Goal: Transaction & Acquisition: Purchase product/service

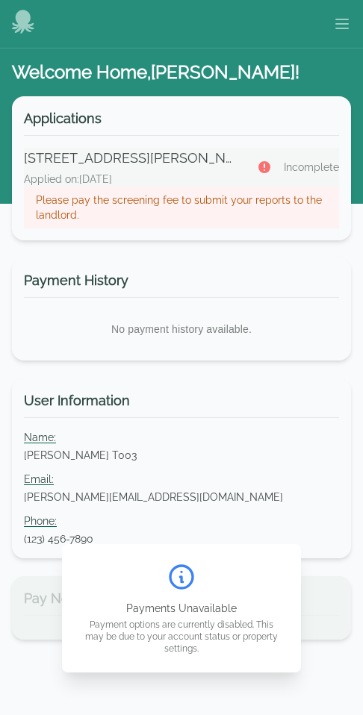
click at [155, 202] on p "Please pay the screening fee to submit your reports to the landlord." at bounding box center [181, 208] width 291 height 30
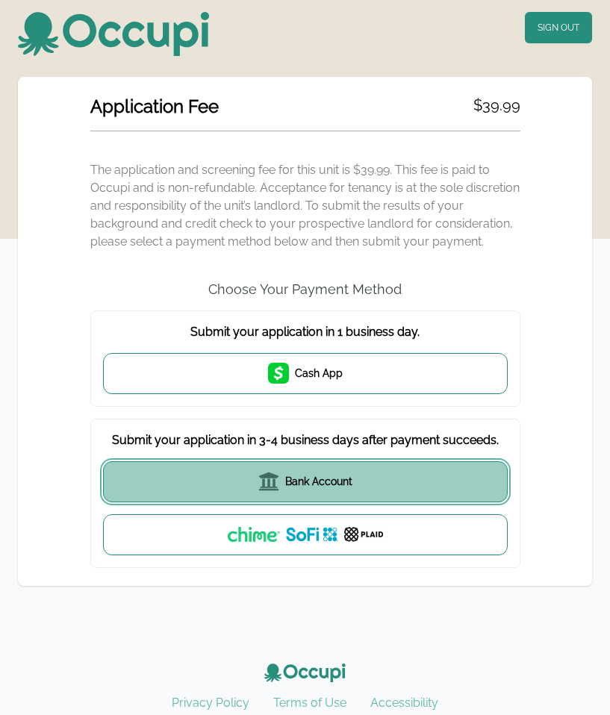
click at [311, 479] on span "Bank Account" at bounding box center [318, 481] width 67 height 15
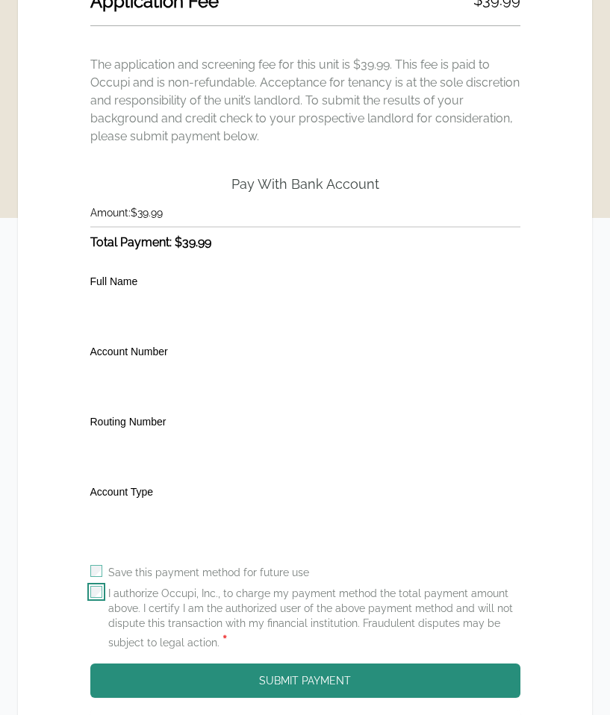
scroll to position [282, 0]
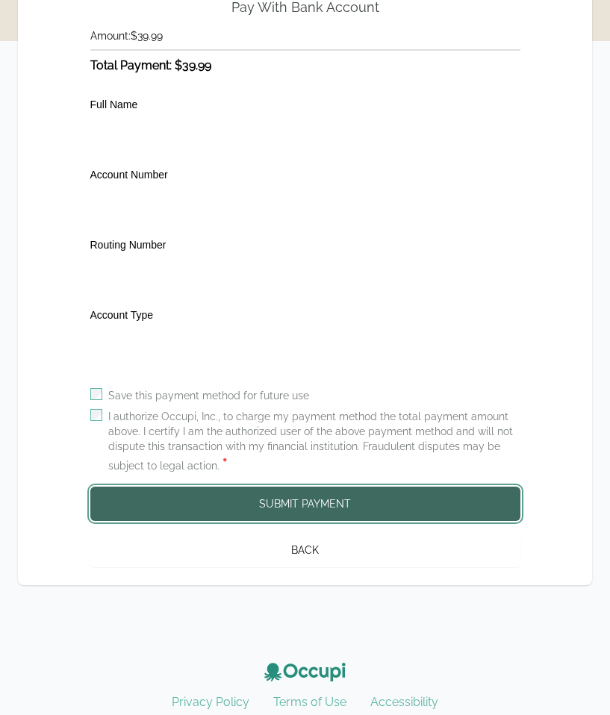
click at [273, 506] on button "Submit Payment" at bounding box center [305, 504] width 430 height 34
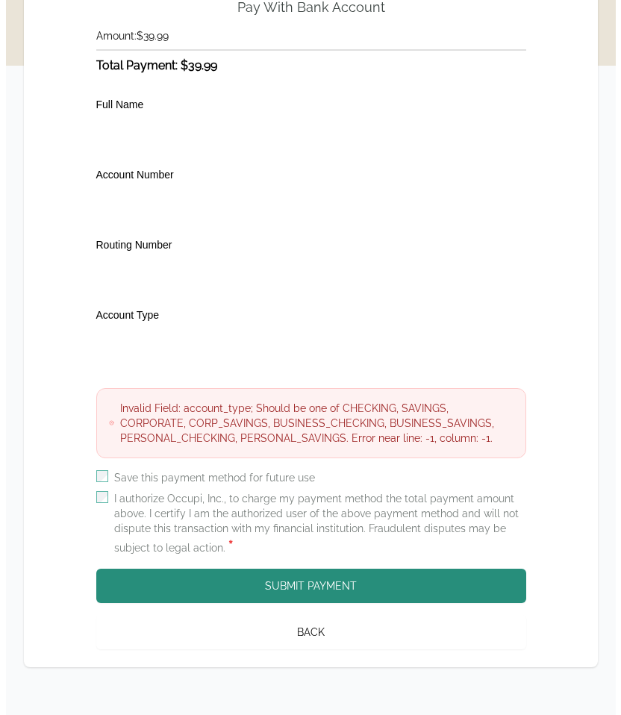
scroll to position [0, 0]
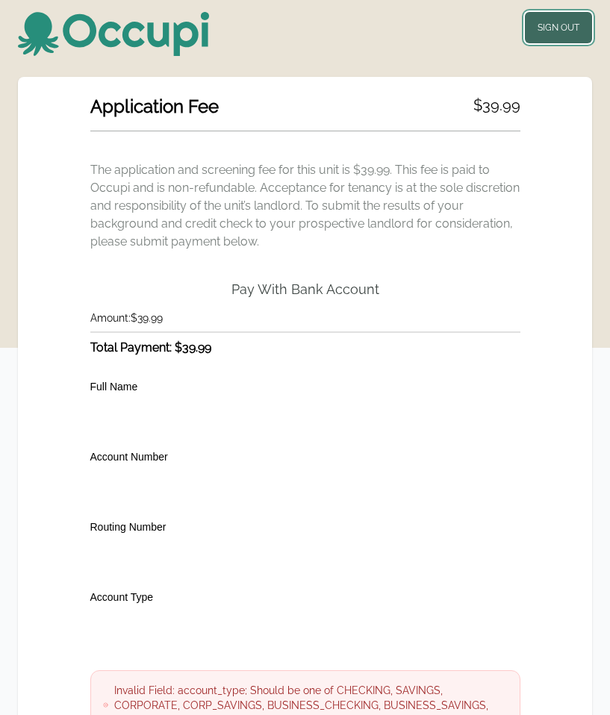
click at [373, 25] on button "Sign Out" at bounding box center [558, 27] width 67 height 31
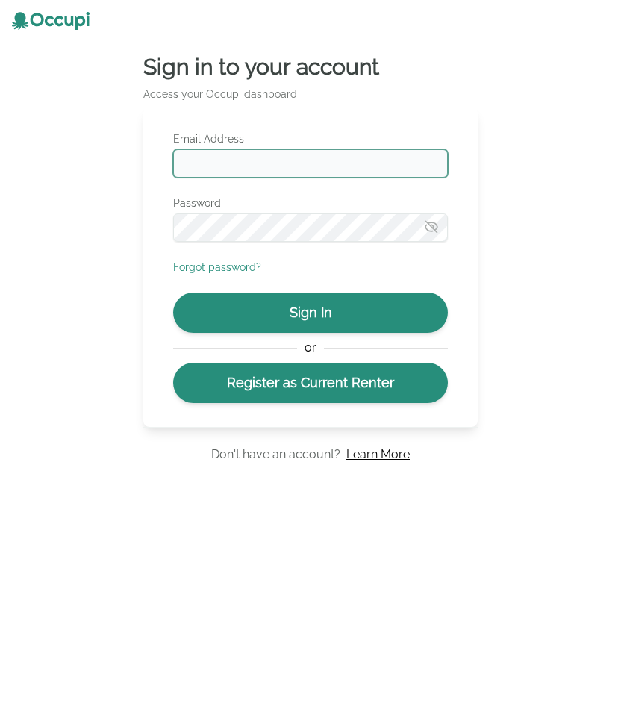
click at [289, 157] on input "Email Address" at bounding box center [310, 163] width 275 height 28
type input "**********"
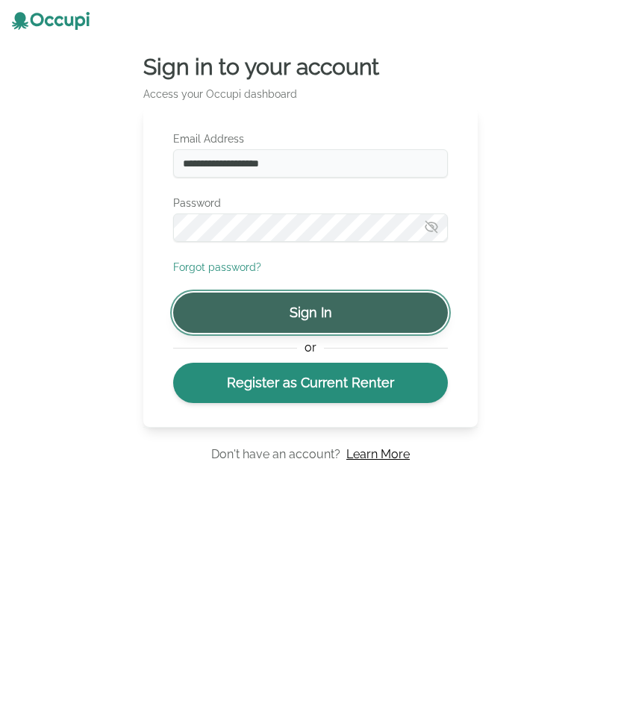
click at [317, 321] on button "Sign In" at bounding box center [310, 313] width 275 height 40
